Goal: Information Seeking & Learning: Learn about a topic

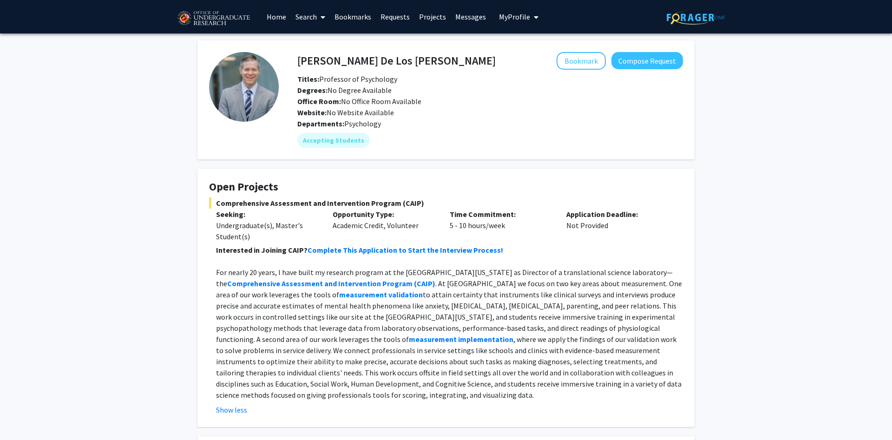
click at [562, 301] on p "For nearly 20 years, I have built my research program at the University of Mary…" at bounding box center [449, 334] width 467 height 134
click at [637, 288] on p "For nearly 20 years, I have built my research program at the University of Mary…" at bounding box center [449, 334] width 467 height 134
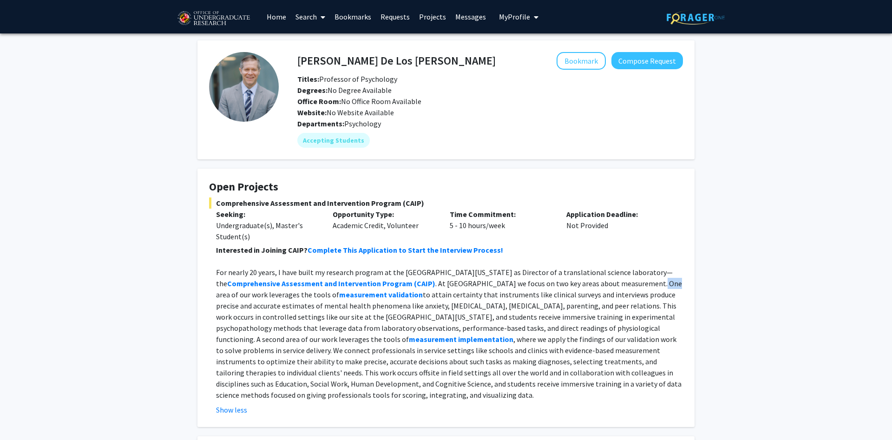
click at [637, 288] on p "For nearly 20 years, I have built my research program at the University of Mary…" at bounding box center [449, 334] width 467 height 134
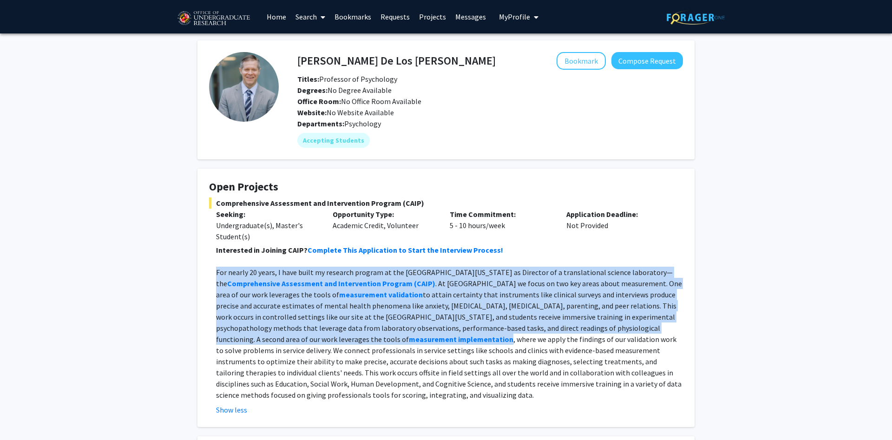
click at [637, 288] on p "For nearly 20 years, I have built my research program at the University of Mary…" at bounding box center [449, 334] width 467 height 134
click at [627, 336] on p "For nearly 20 years, I have built my research program at the University of Mary…" at bounding box center [449, 334] width 467 height 134
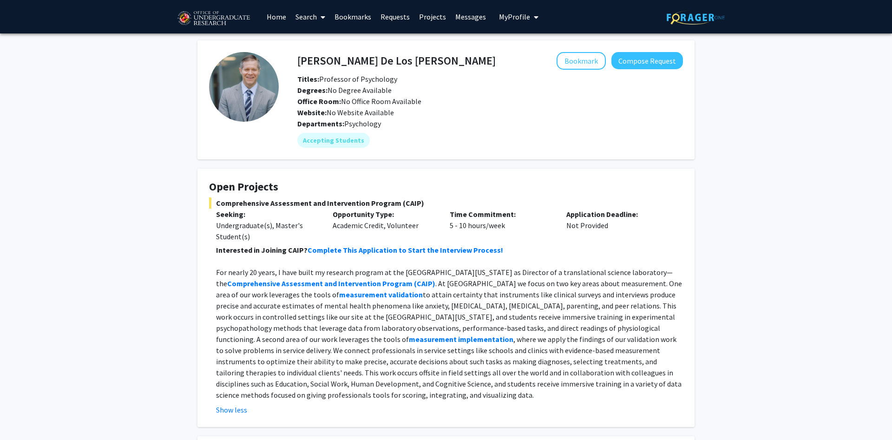
click at [630, 296] on p "For nearly 20 years, I have built my research program at the University of Mary…" at bounding box center [449, 334] width 467 height 134
click at [666, 319] on p "For nearly 20 years, I have built my research program at the University of Mary…" at bounding box center [449, 334] width 467 height 134
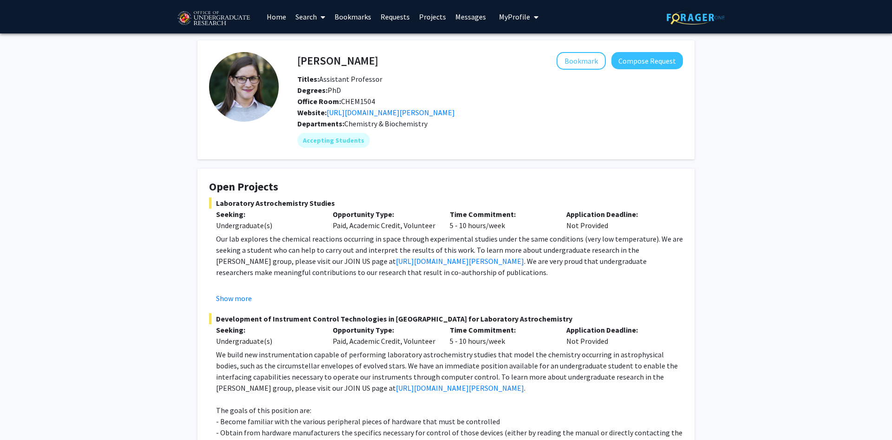
click at [668, 231] on div "Laboratory Astrochemistry Studies Seeking: Undergraduate(s) Opportunity Type: P…" at bounding box center [446, 250] width 474 height 106
click at [585, 242] on p "Our lab explores the chemical reactions occurring in space through experimental…" at bounding box center [449, 255] width 467 height 45
click at [737, 247] on div "[PERSON_NAME] Bookmark Compose Request Titles: Assistant Professor Degrees: PhD…" at bounding box center [446, 415] width 892 height 765
click at [737, 246] on div "[PERSON_NAME] Bookmark Compose Request Titles: Assistant Professor Degrees: PhD…" at bounding box center [446, 415] width 892 height 765
